Goal: Obtain resource: Download file/media

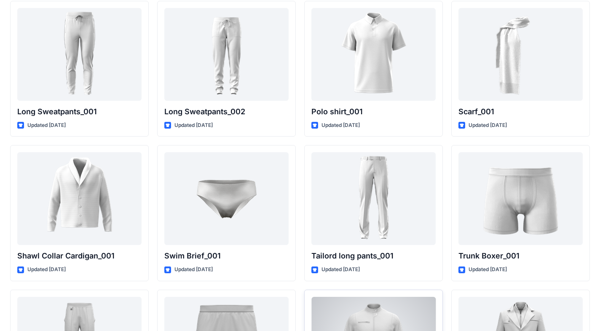
scroll to position [1310, 0]
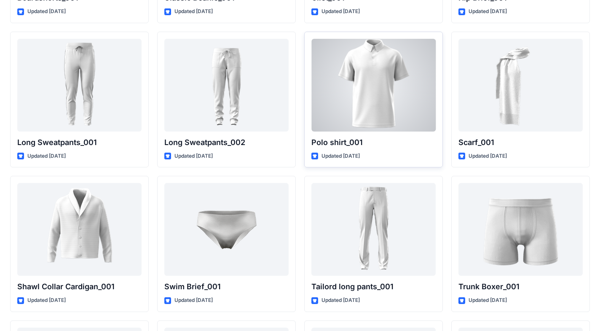
click at [376, 127] on div at bounding box center [374, 85] width 124 height 93
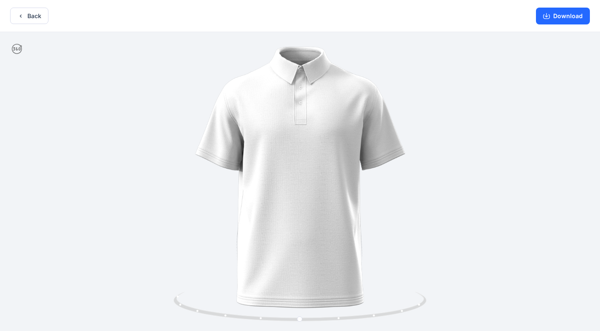
click at [35, 26] on div "Back Download" at bounding box center [300, 16] width 600 height 32
click at [35, 22] on button "Back" at bounding box center [29, 16] width 38 height 16
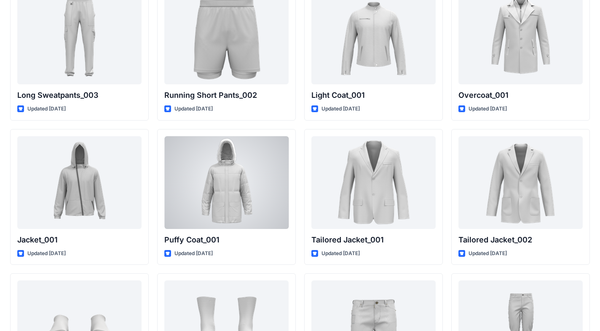
scroll to position [1646, 0]
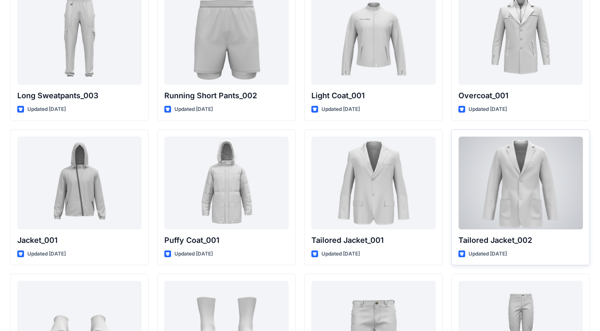
click at [475, 207] on div at bounding box center [521, 183] width 124 height 93
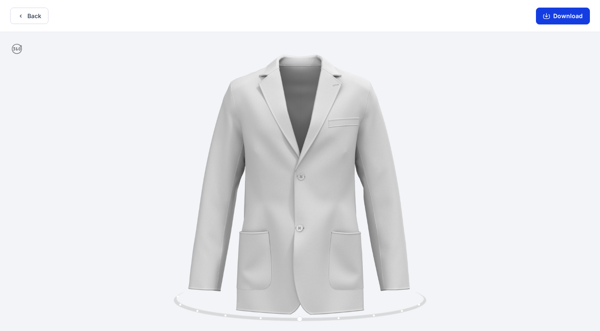
click at [578, 20] on button "Download" at bounding box center [563, 16] width 54 height 17
click at [31, 14] on button "Back" at bounding box center [29, 16] width 38 height 16
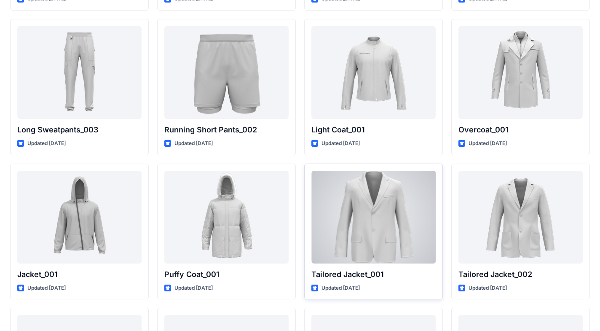
scroll to position [1629, 0]
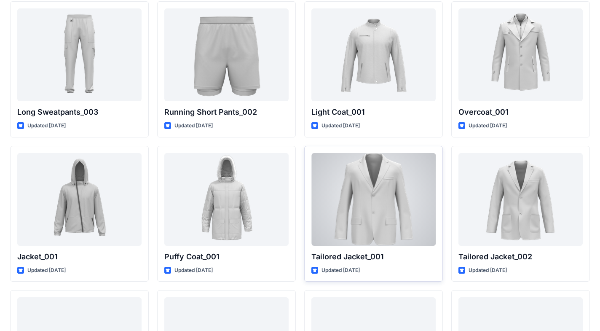
click at [389, 236] on div at bounding box center [374, 199] width 124 height 93
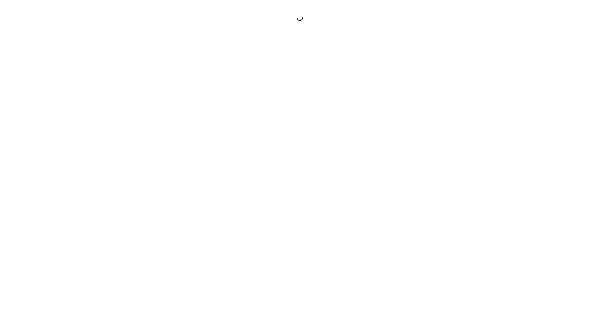
click at [389, 236] on div at bounding box center [300, 165] width 600 height 331
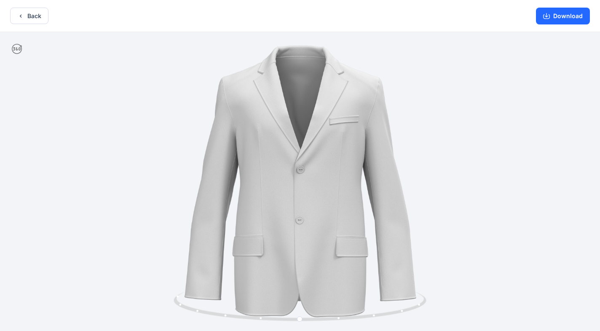
drag, startPoint x: 572, startPoint y: 9, endPoint x: 377, endPoint y: 20, distance: 195.0
click at [382, 19] on div "Back Download" at bounding box center [300, 16] width 600 height 32
click at [32, 21] on button "Back" at bounding box center [29, 16] width 38 height 16
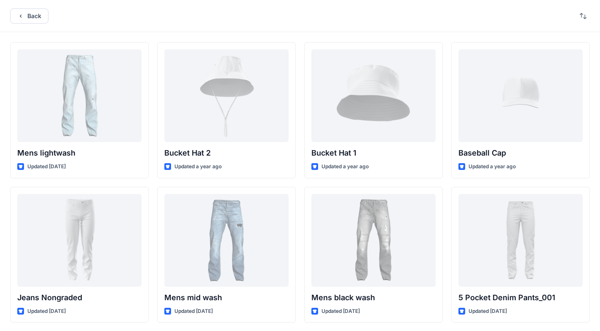
scroll to position [1629, 0]
